Goal: Information Seeking & Learning: Find specific fact

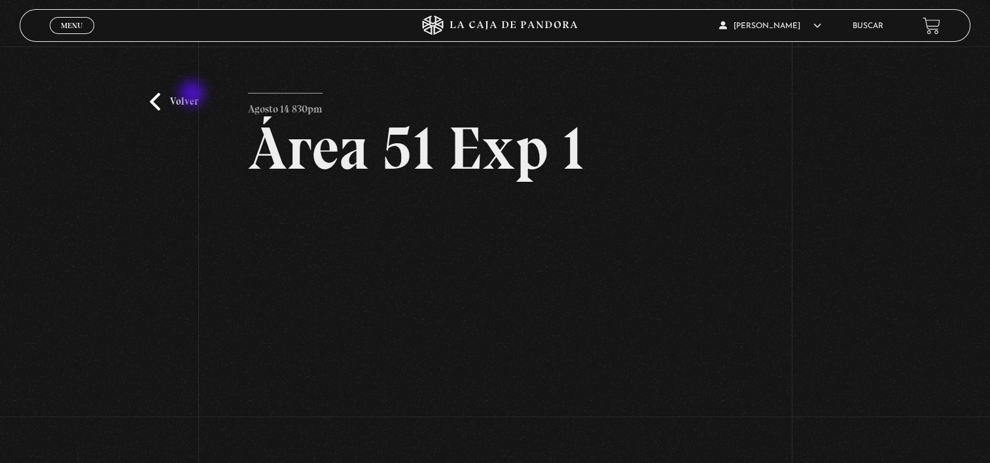
click at [194, 95] on link "Volver" at bounding box center [174, 102] width 48 height 18
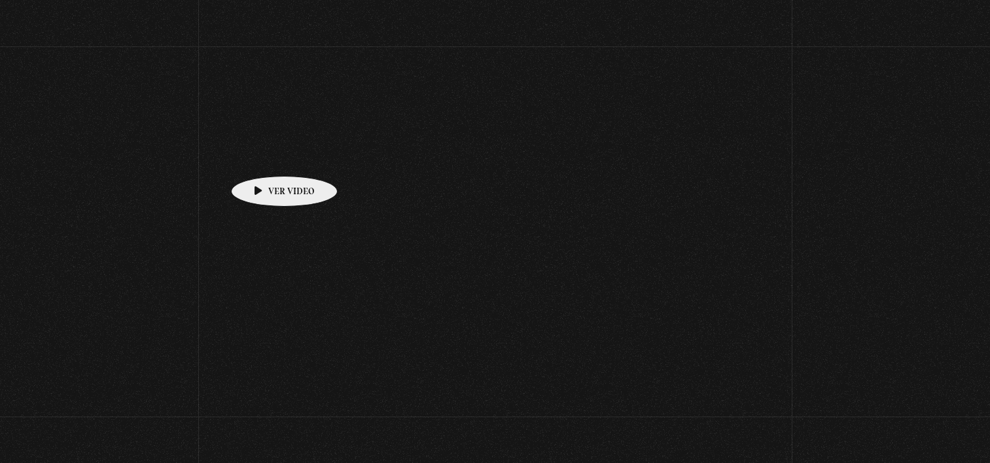
scroll to position [242, 0]
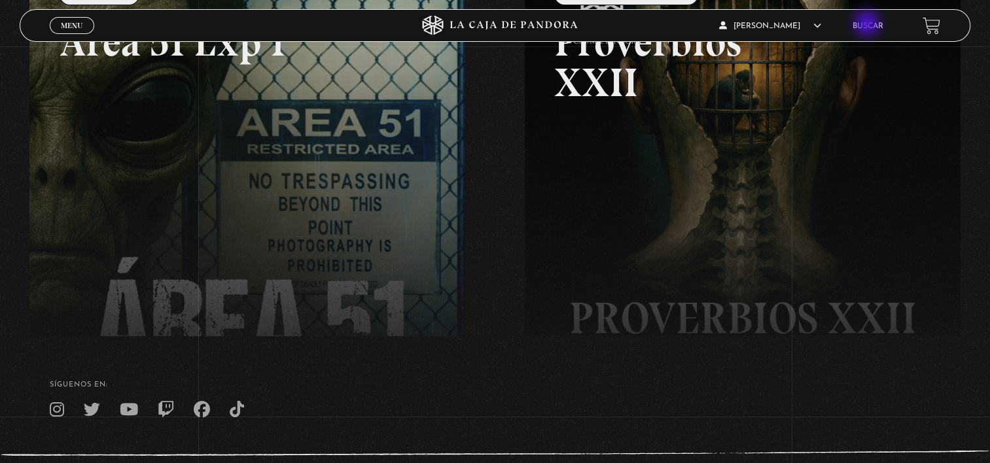
click at [869, 25] on link "Buscar" at bounding box center [868, 26] width 31 height 8
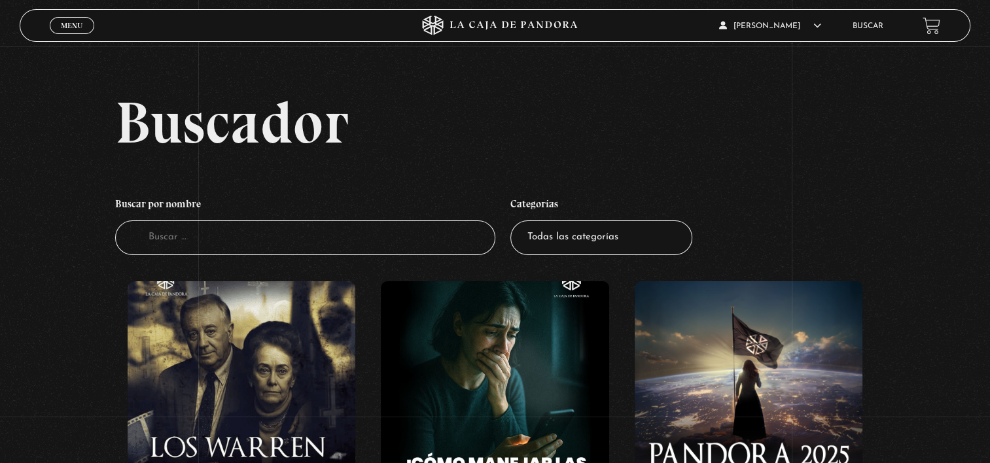
click at [410, 244] on input "Buscador" at bounding box center [305, 238] width 380 height 35
type input "realeza"
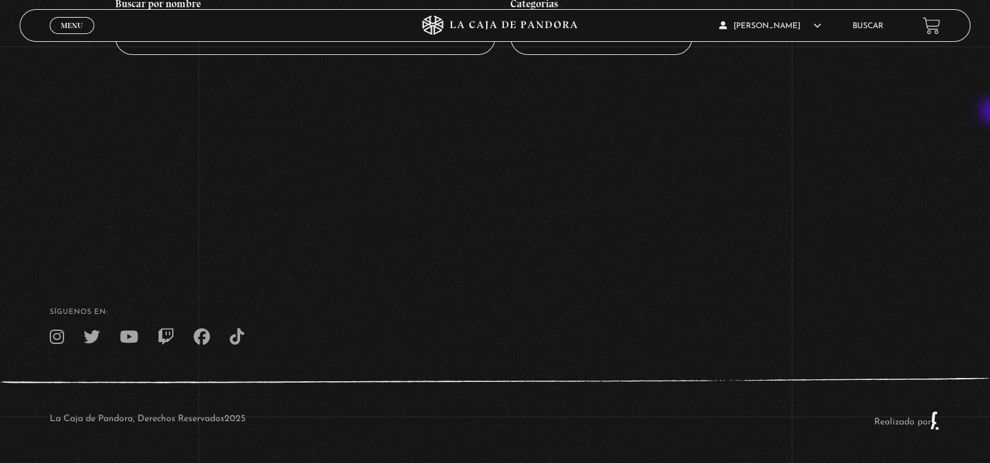
scroll to position [31, 0]
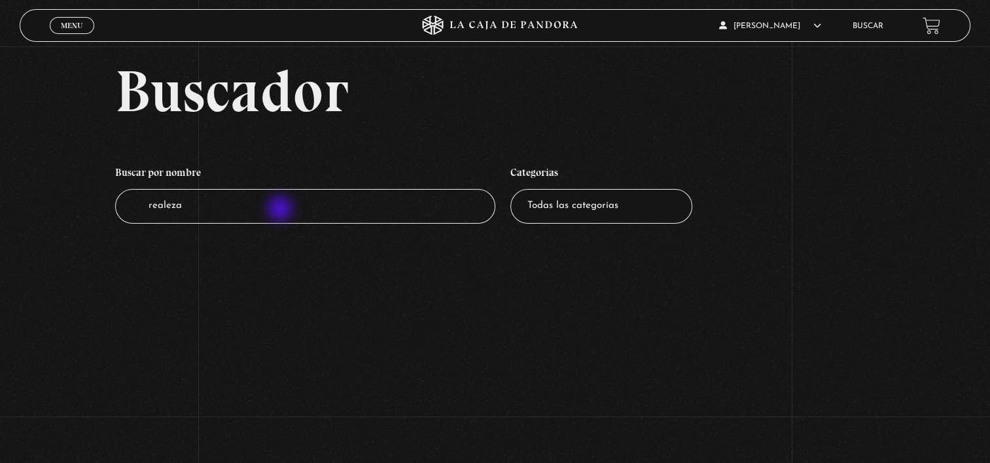
drag, startPoint x: 281, startPoint y: 210, endPoint x: -3, endPoint y: 143, distance: 292.0
click at [0, 143] on html "ingresar al sitio Ver Video Más Información Solicitar Por favor coloque su disp…" at bounding box center [495, 301] width 990 height 664
type input "reina"
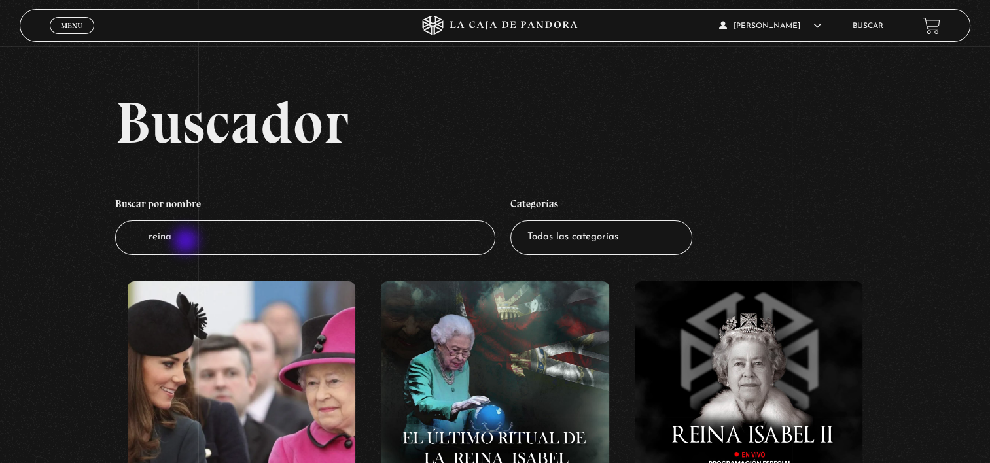
drag, startPoint x: 187, startPoint y: 242, endPoint x: 63, endPoint y: 217, distance: 126.8
type input "diana"
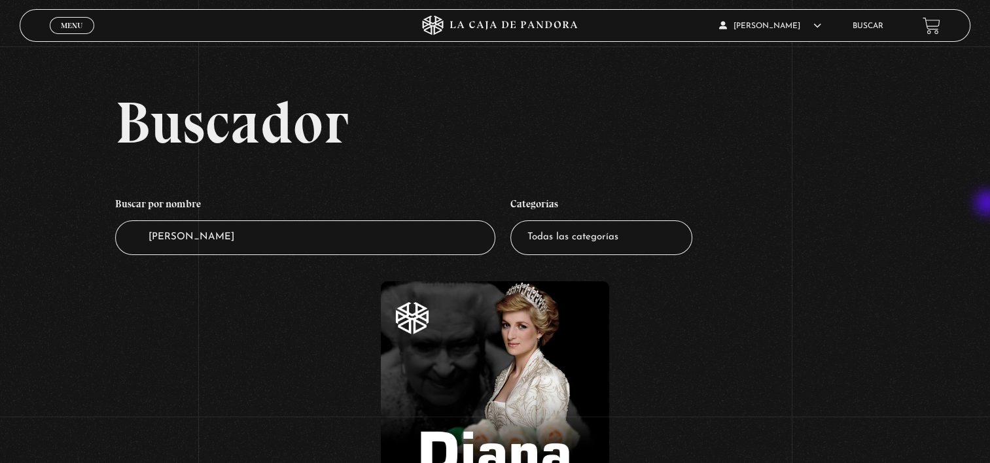
drag, startPoint x: 989, startPoint y: 198, endPoint x: 992, endPoint y: 208, distance: 10.4
click at [990, 208] on html "ingresar al sitio Ver Video Más Información Solicitar Por favor coloque su disp…" at bounding box center [495, 385] width 990 height 770
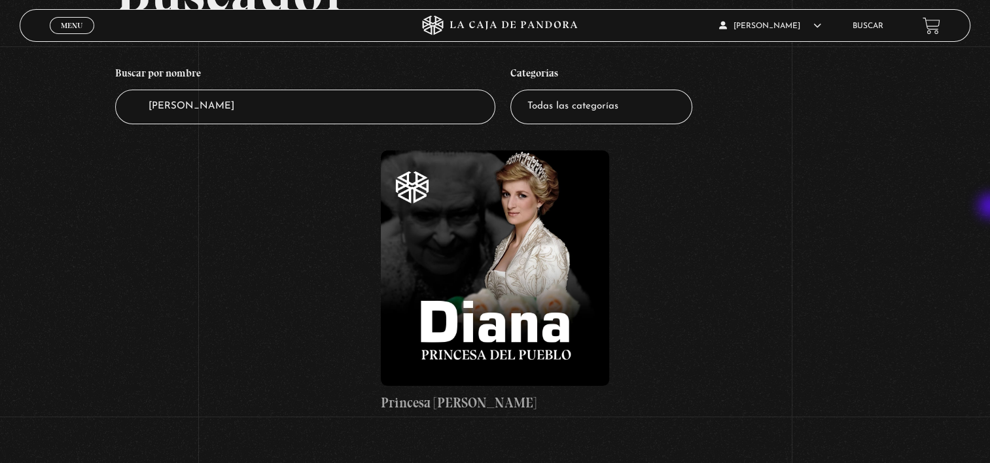
scroll to position [134, 0]
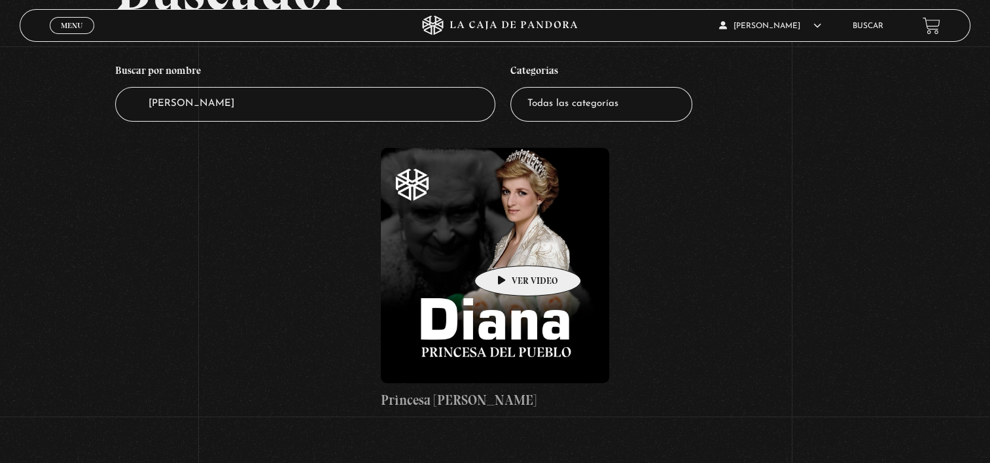
click at [507, 246] on figure at bounding box center [495, 266] width 228 height 236
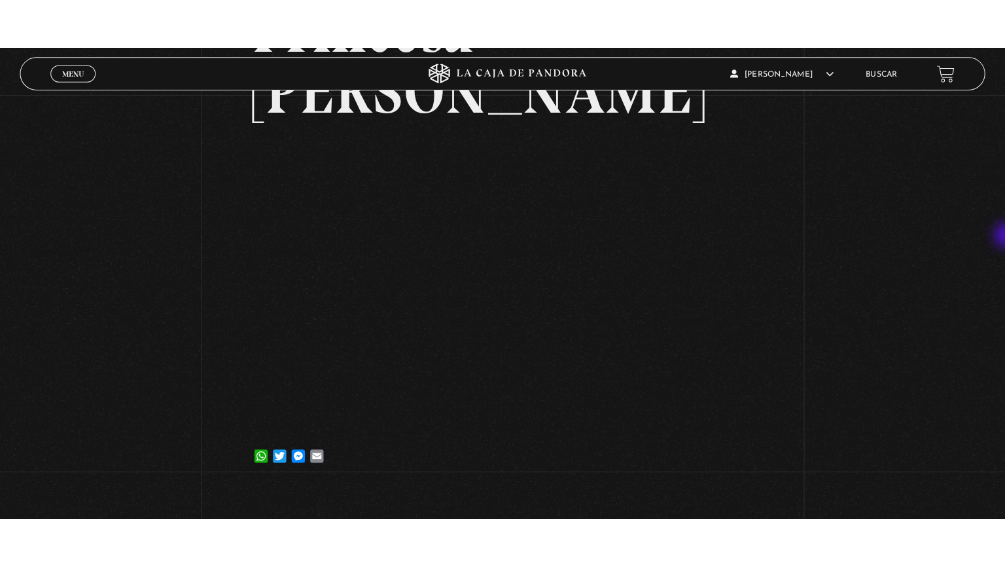
scroll to position [166, 0]
